Goal: Task Accomplishment & Management: Complete application form

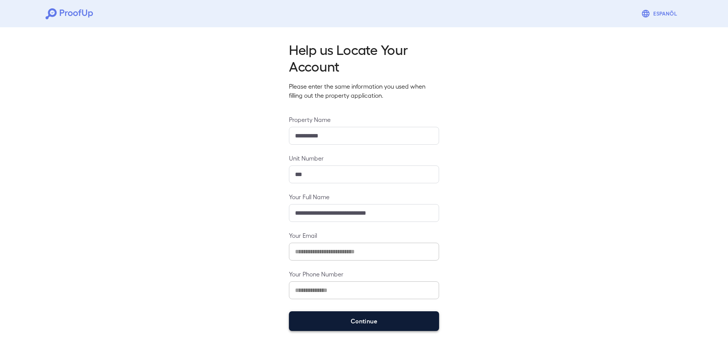
click at [363, 314] on button "Continue" at bounding box center [364, 322] width 150 height 20
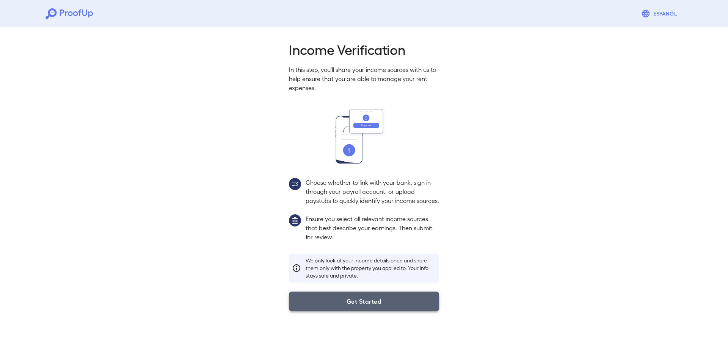
click at [353, 312] on button "Get Started" at bounding box center [364, 302] width 150 height 20
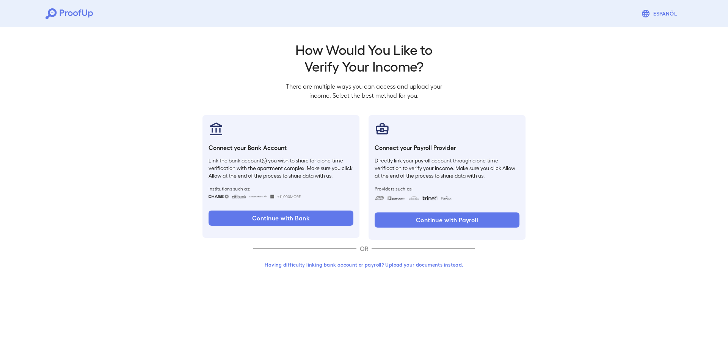
click at [301, 273] on div "Having difficulty linking bank account or payroll? Upload your documents instea…" at bounding box center [363, 268] width 221 height 20
click at [302, 268] on button "Having difficulty linking bank account or payroll? Upload your documents instea…" at bounding box center [363, 265] width 221 height 14
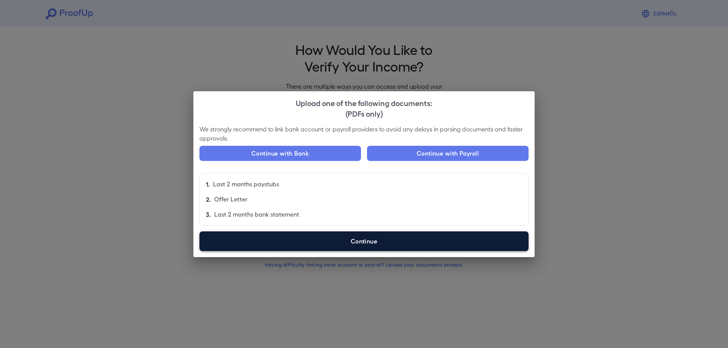
click at [352, 248] on label "Continue" at bounding box center [363, 242] width 329 height 20
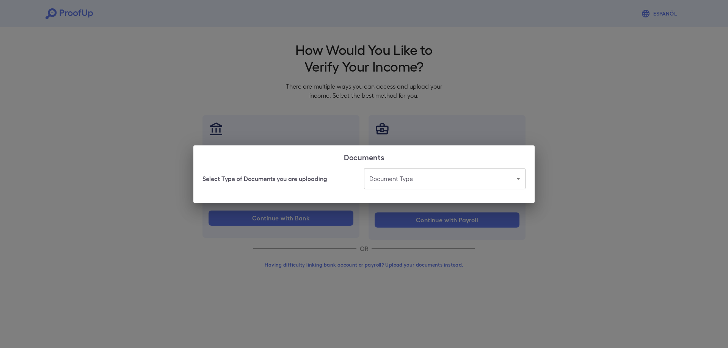
click at [389, 174] on body "Espanõl Go back How Would You Like to Verify Your Income? There are multiple wa…" at bounding box center [364, 145] width 728 height 290
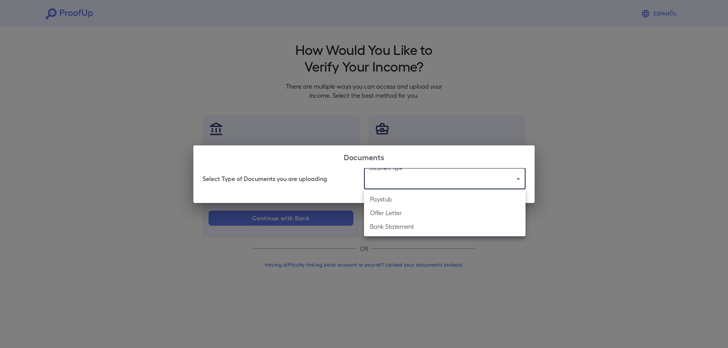
click at [419, 203] on li "Paystub" at bounding box center [444, 200] width 161 height 14
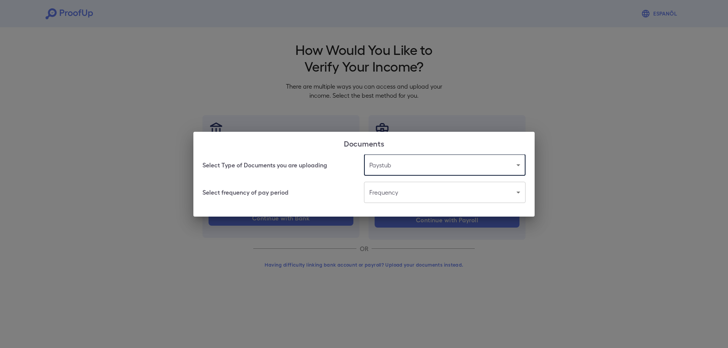
click at [395, 189] on body "Espanõl Go back How Would You Like to Verify Your Income? There are multiple wa…" at bounding box center [364, 145] width 728 height 290
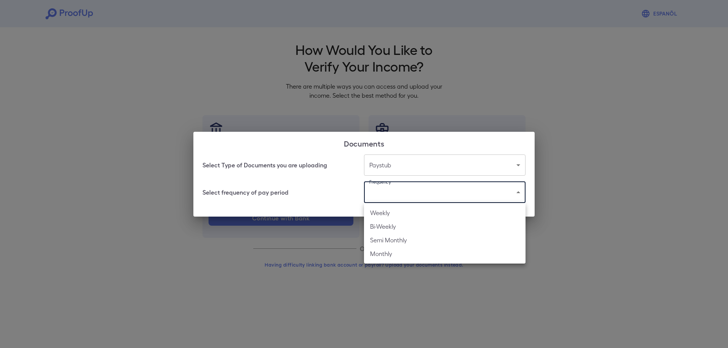
click at [412, 163] on div at bounding box center [364, 174] width 728 height 348
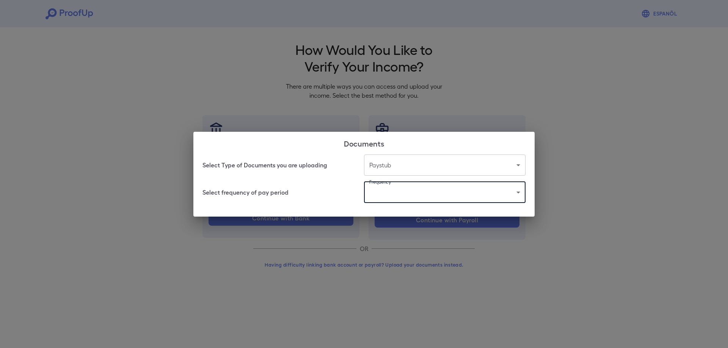
click at [409, 162] on body "Espanõl Go back How Would You Like to Verify Your Income? There are multiple wa…" at bounding box center [364, 145] width 728 height 290
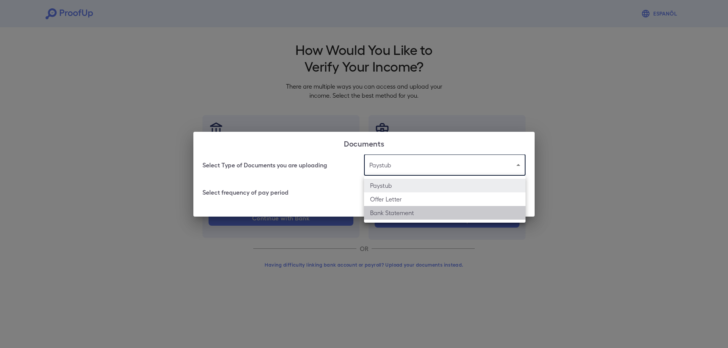
click at [406, 213] on li "Bank Statement" at bounding box center [444, 213] width 161 height 14
type input "**********"
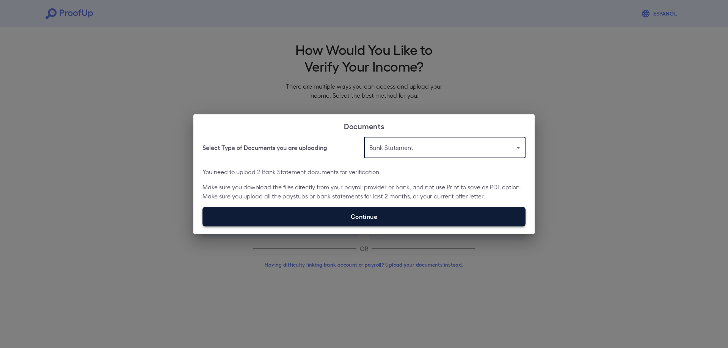
click at [410, 220] on label "Continue" at bounding box center [363, 217] width 323 height 20
click at [203, 226] on input "Continue" at bounding box center [202, 226] width 0 height 0
type input "**********"
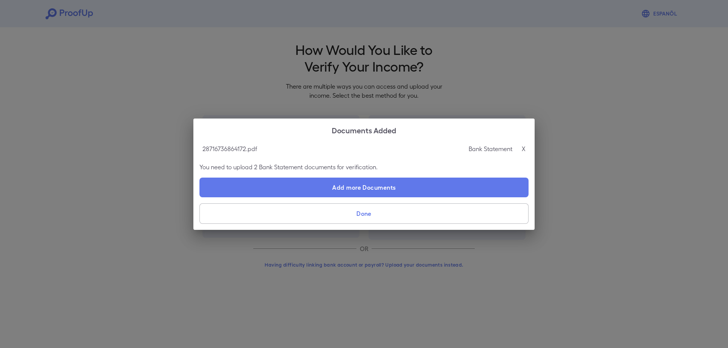
click at [467, 217] on button "Done" at bounding box center [363, 214] width 329 height 20
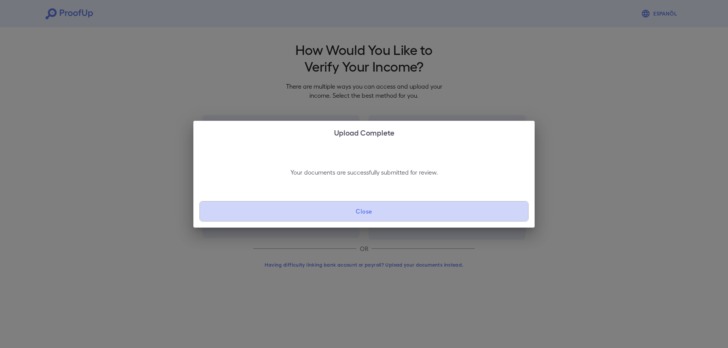
click at [467, 217] on button "Close" at bounding box center [363, 211] width 329 height 20
